Goal: Task Accomplishment & Management: Use online tool/utility

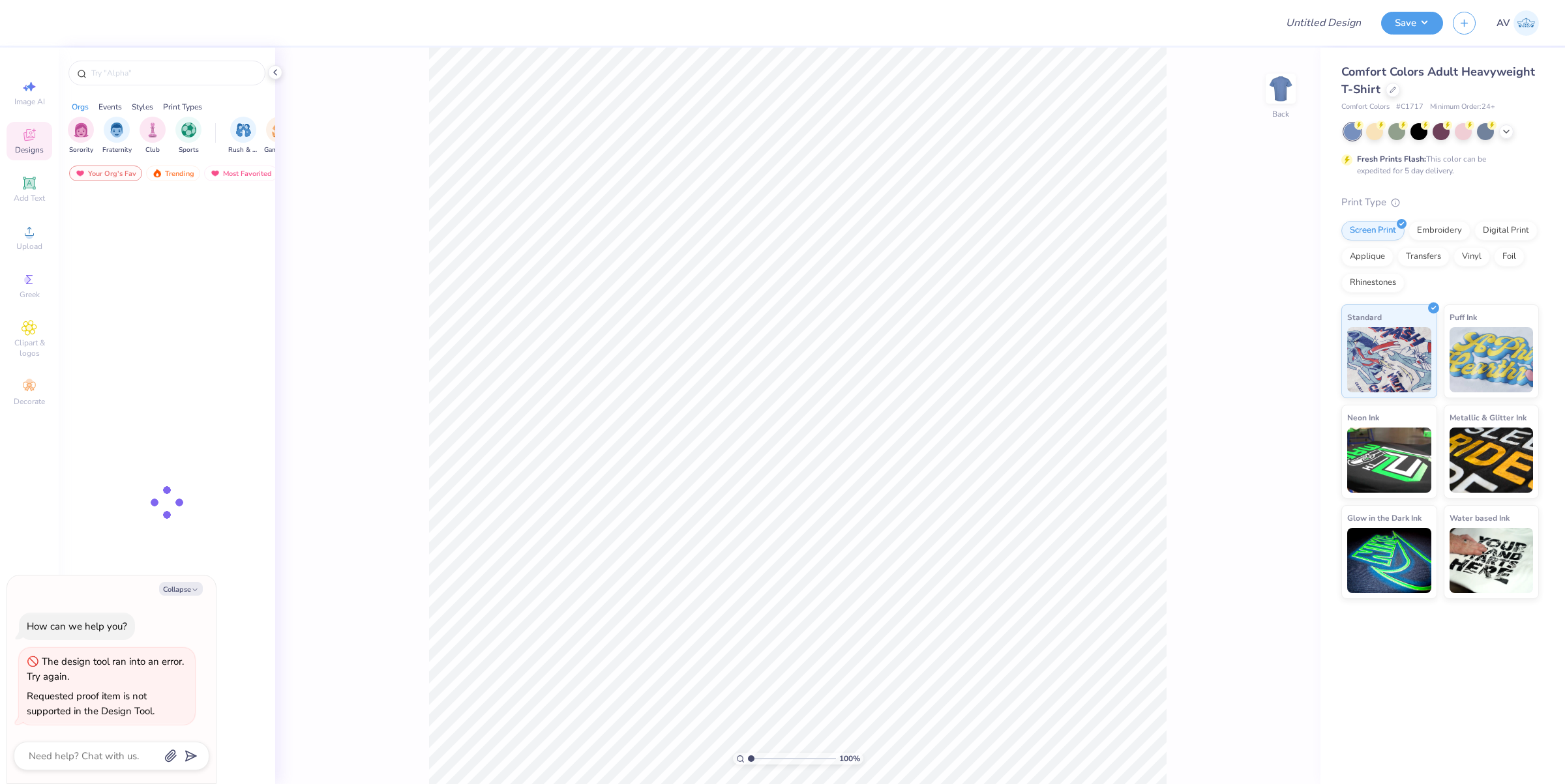
type textarea "x"
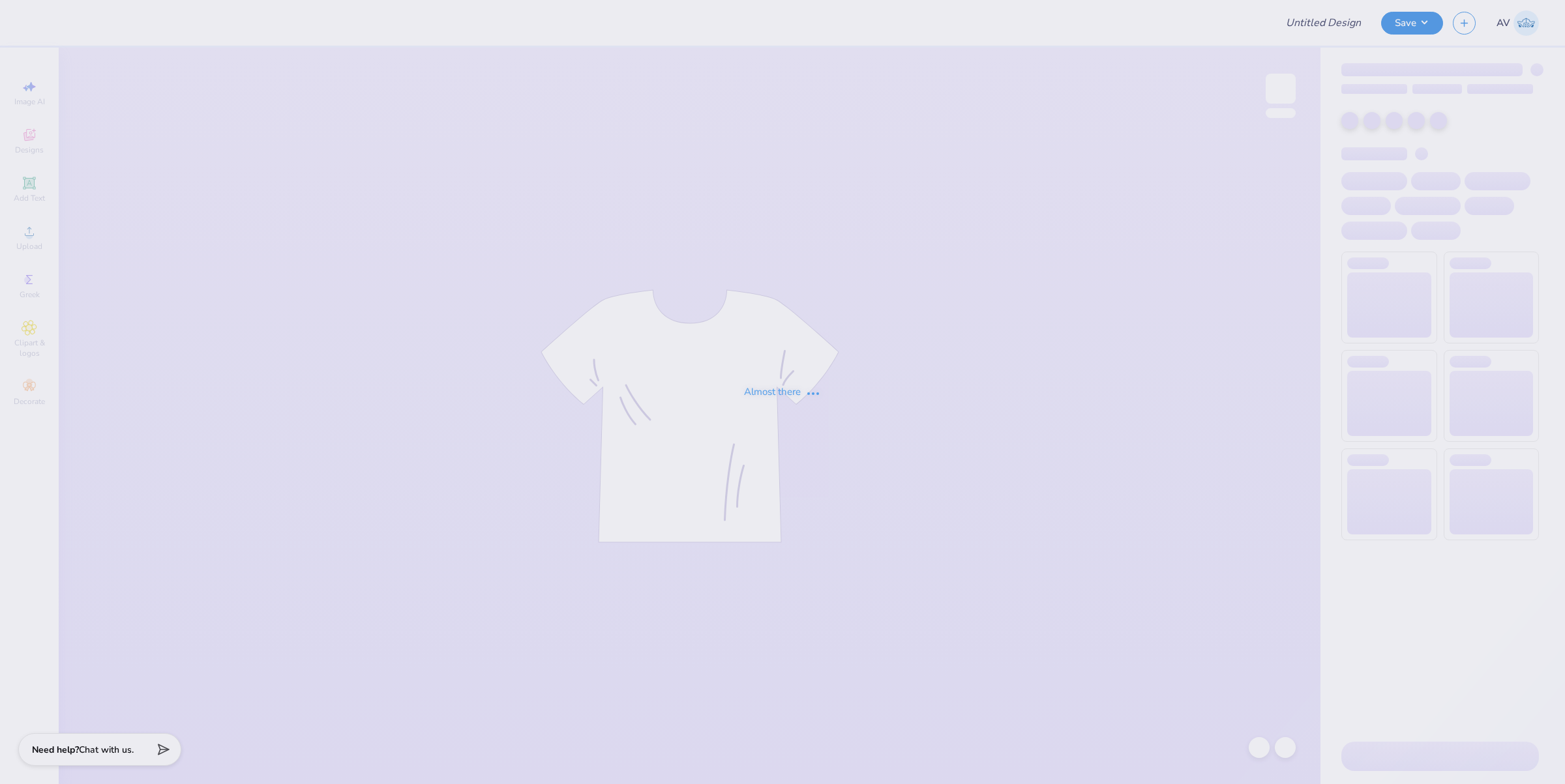
type input "Volunteer Shirt"
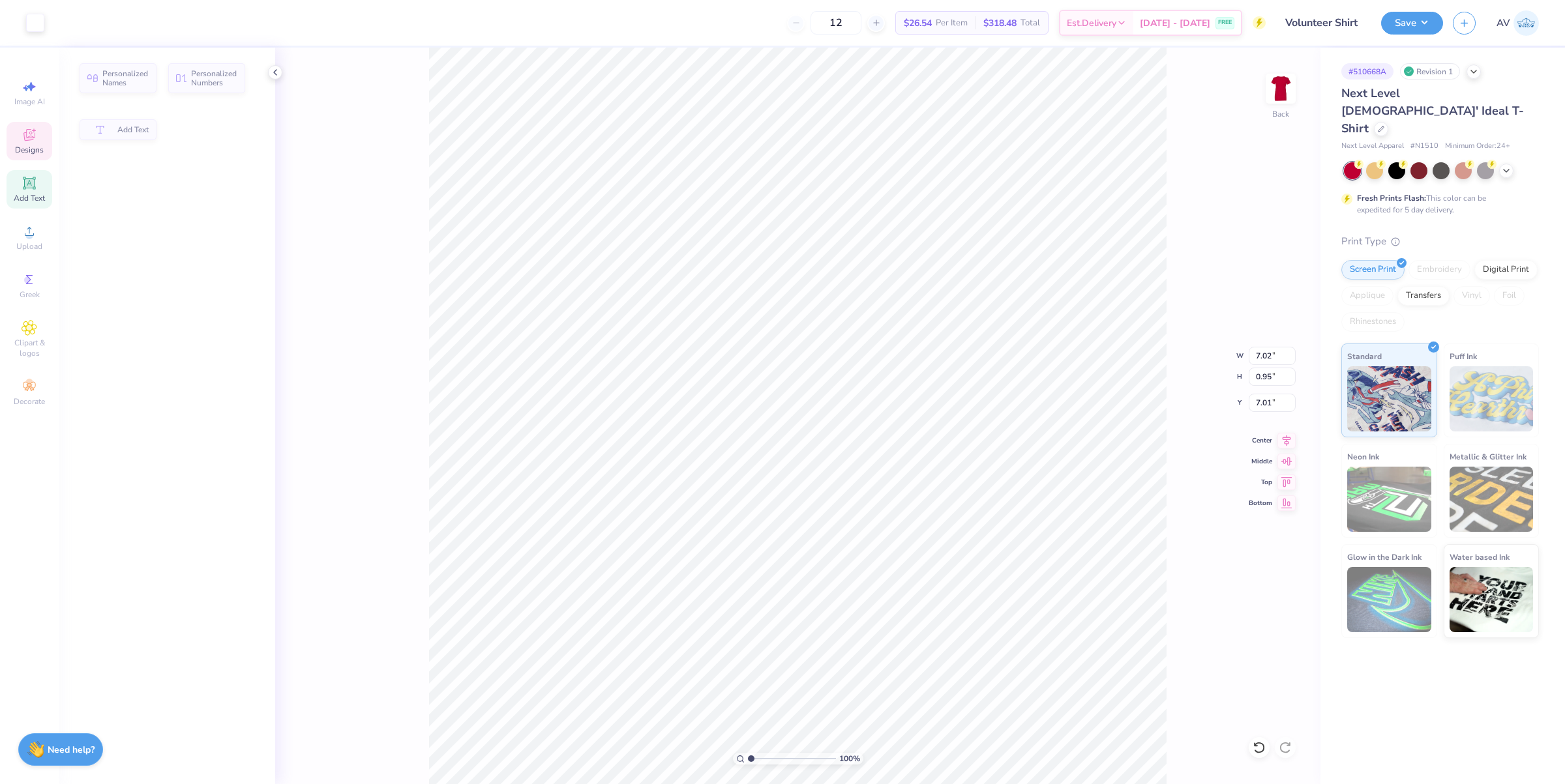
type input "7.02"
type input "0.95"
type input "7.01"
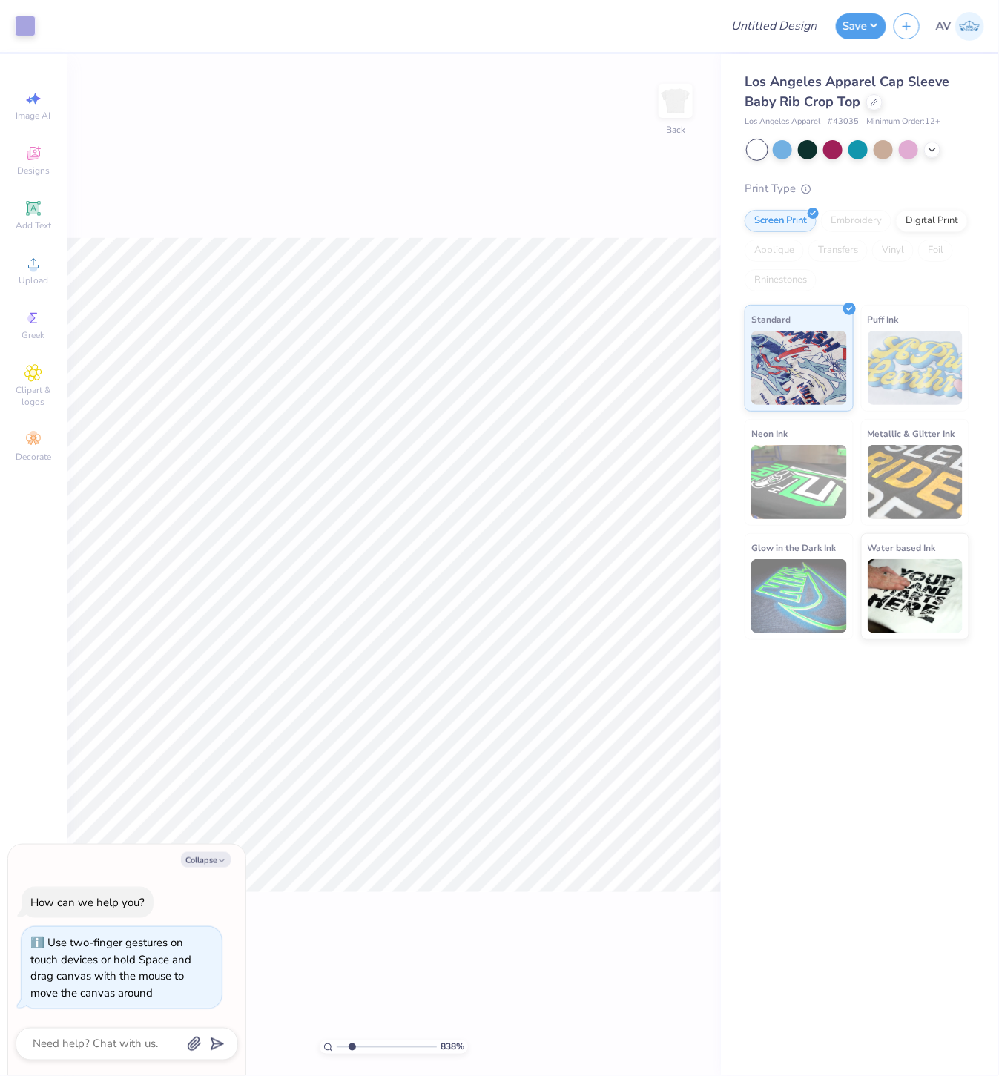
type input "8.38180409551421"
type textarea "x"
